Goal: Communication & Community: Participate in discussion

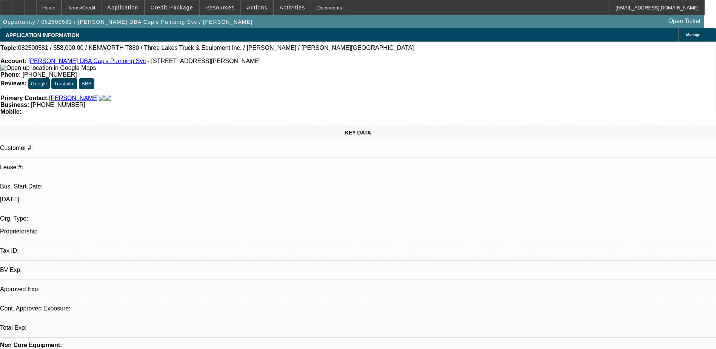
select select "0"
select select "1"
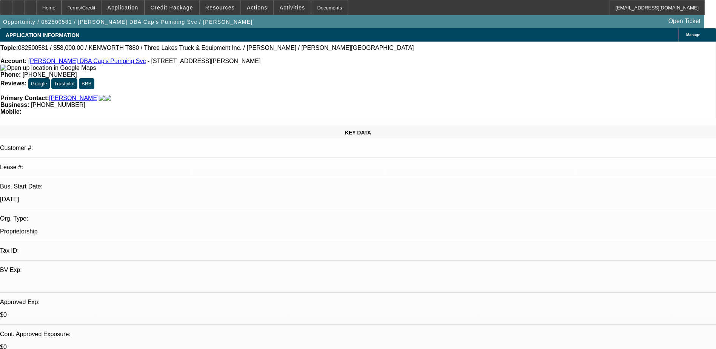
select select "6"
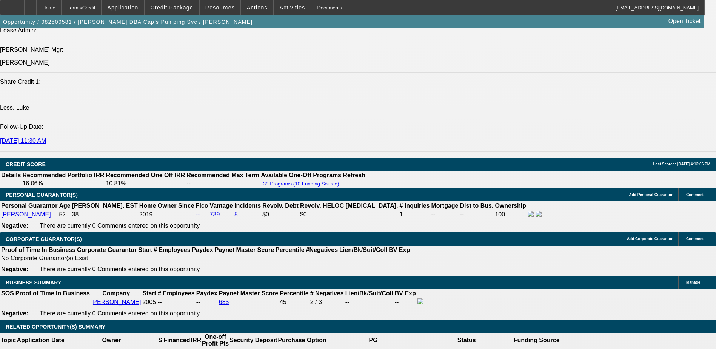
scroll to position [958, 0]
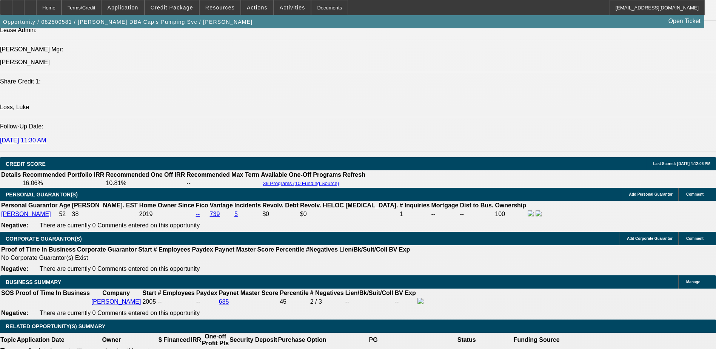
drag, startPoint x: 545, startPoint y: 59, endPoint x: 480, endPoint y: 85, distance: 69.9
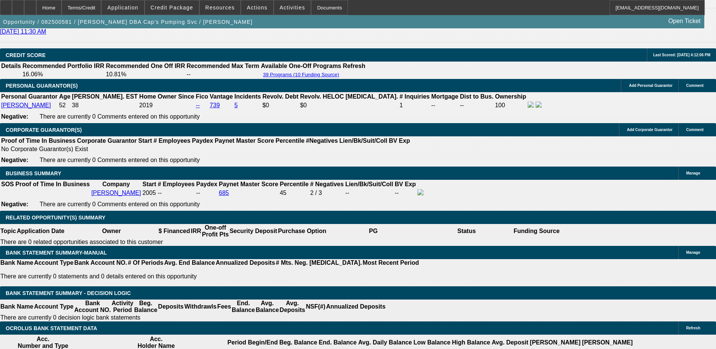
scroll to position [1184, 0]
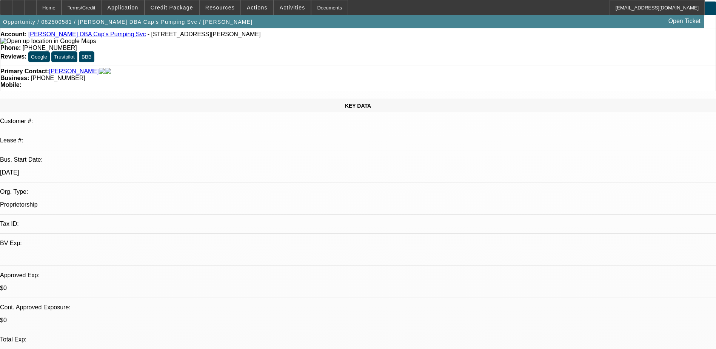
scroll to position [0, 0]
